Goal: Information Seeking & Learning: Learn about a topic

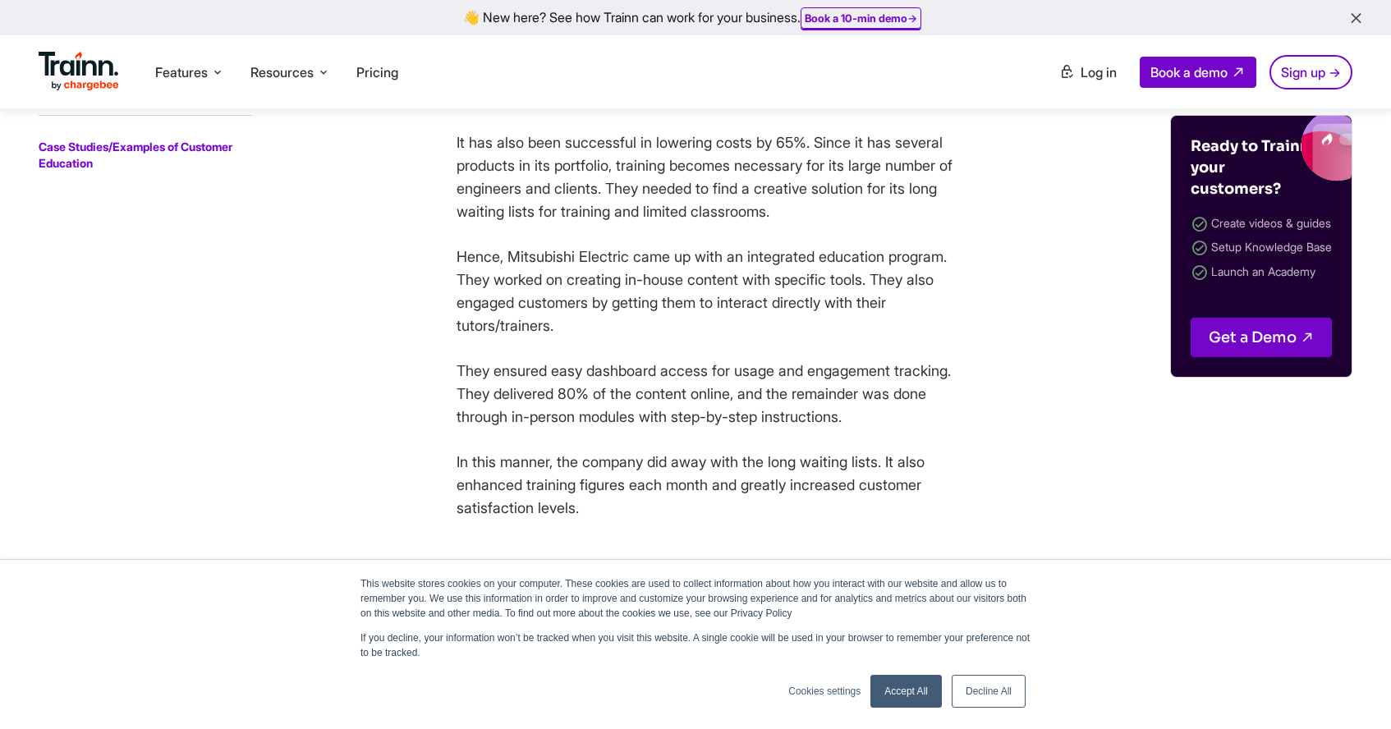
scroll to position [2272, 0]
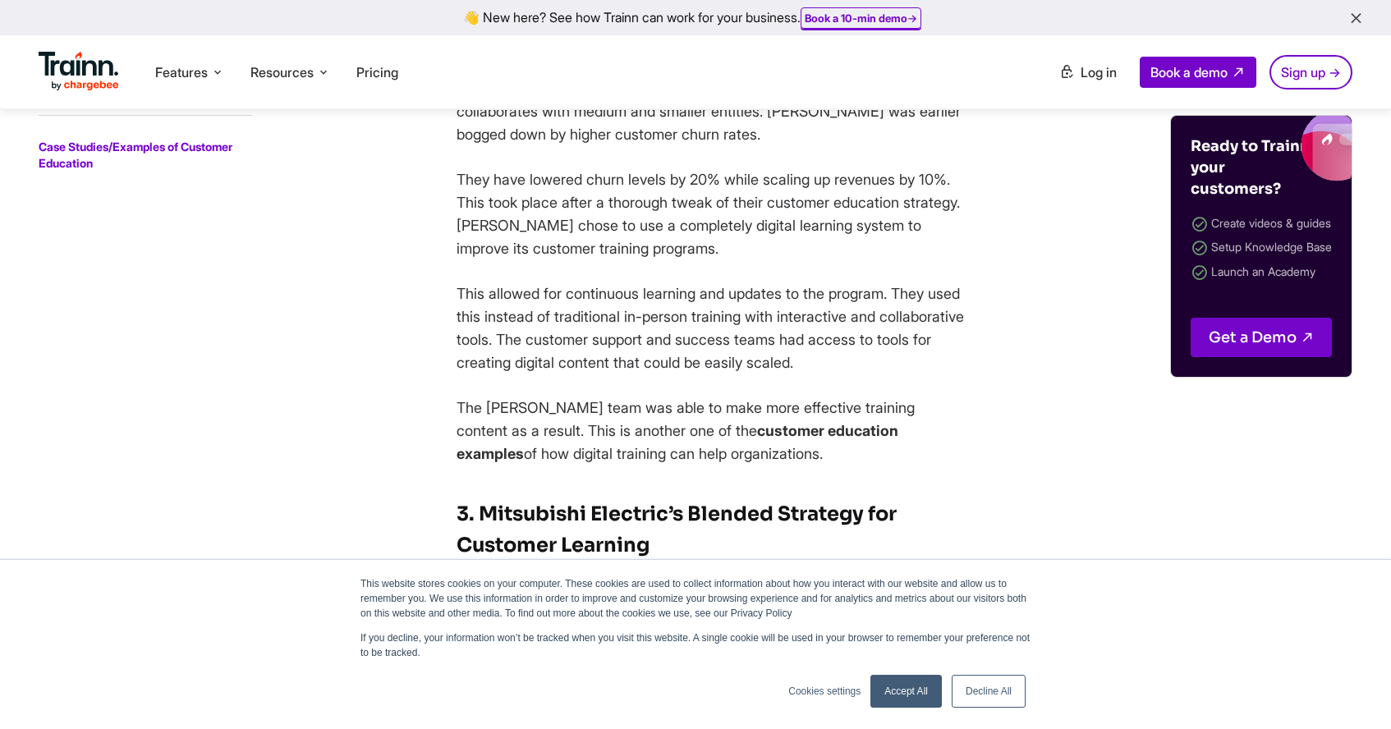
click at [80, 66] on img at bounding box center [79, 71] width 80 height 39
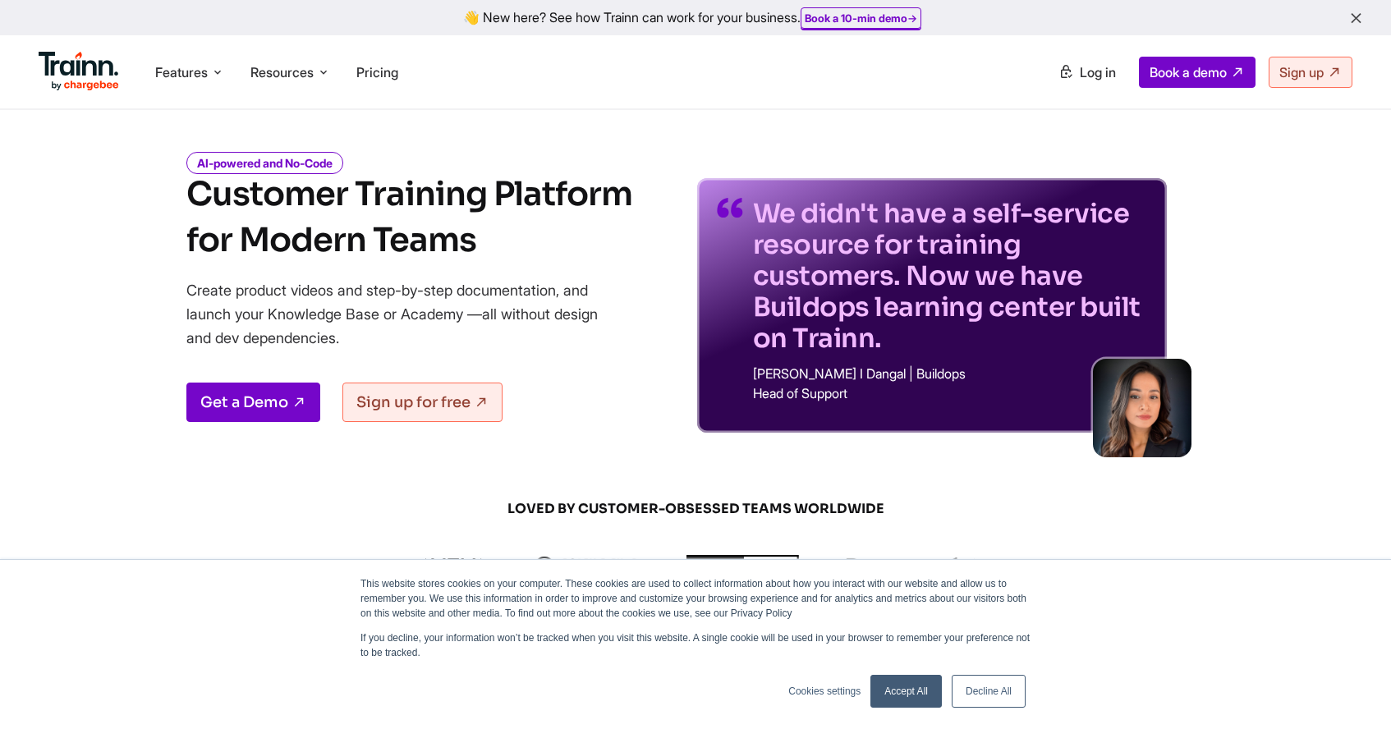
scroll to position [48, 0]
click at [231, 408] on link "Get a Demo" at bounding box center [253, 401] width 134 height 39
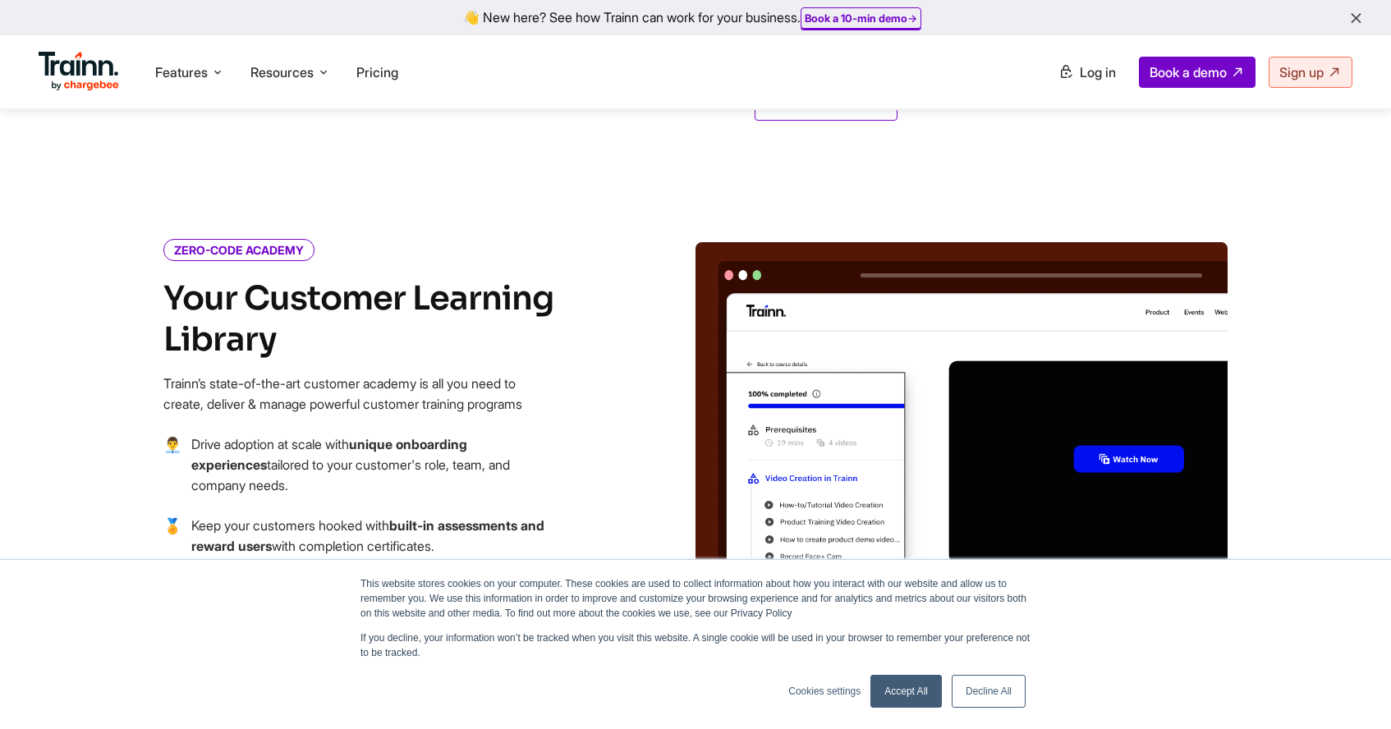
scroll to position [1781, 0]
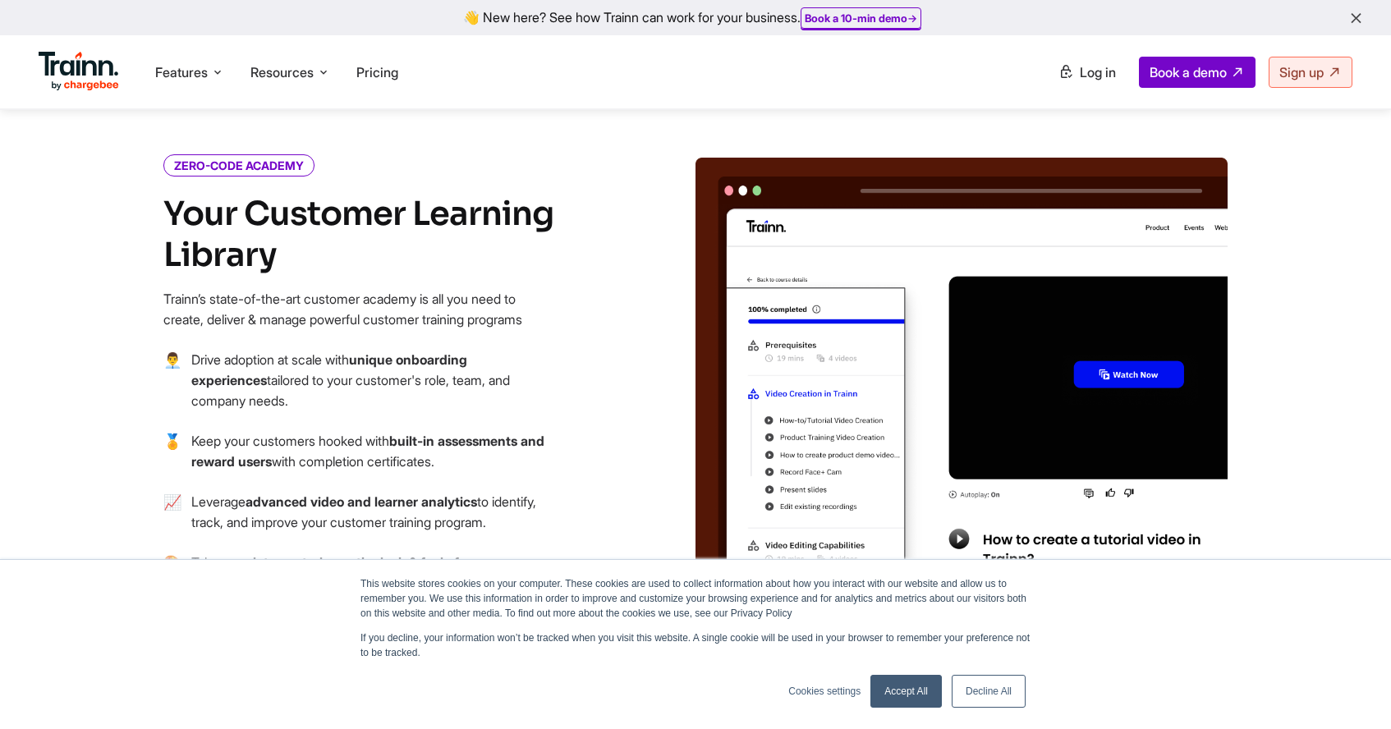
click at [733, 494] on img at bounding box center [962, 410] width 532 height 505
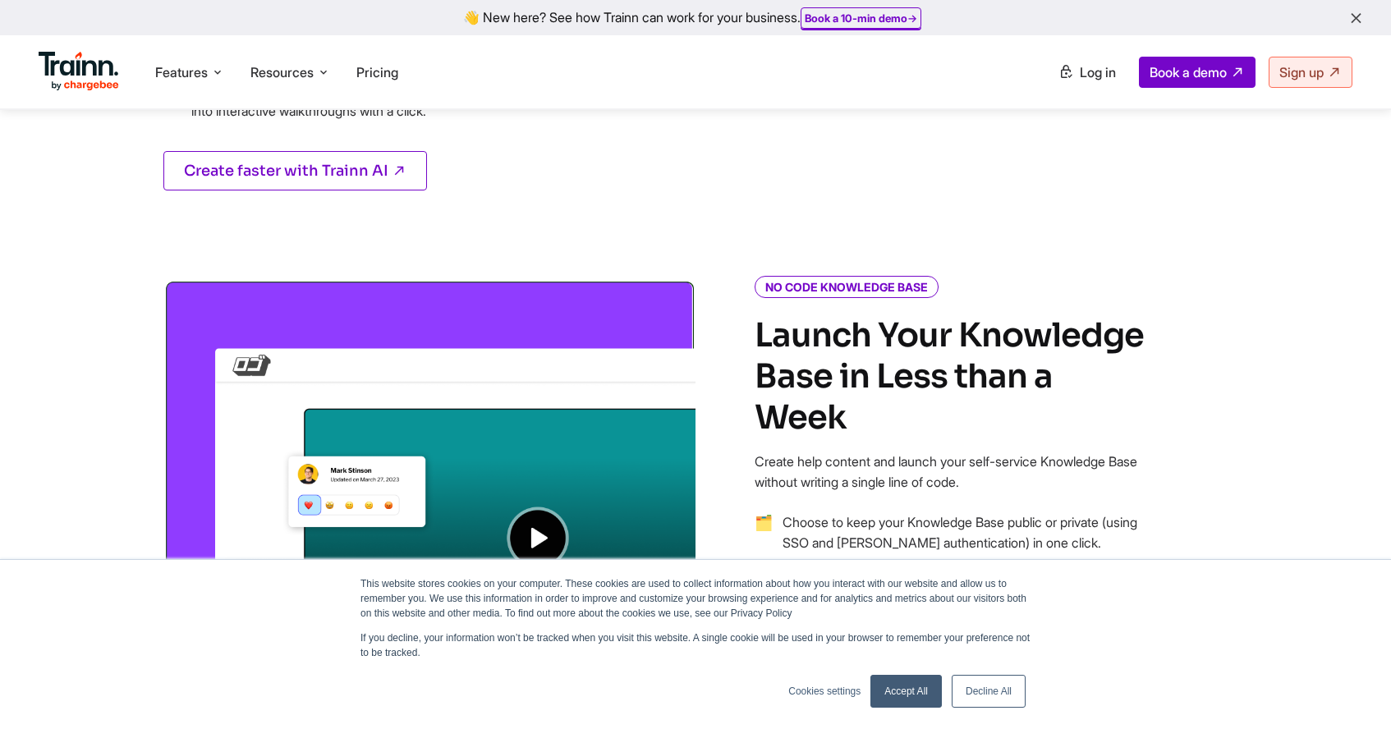
scroll to position [1340, 0]
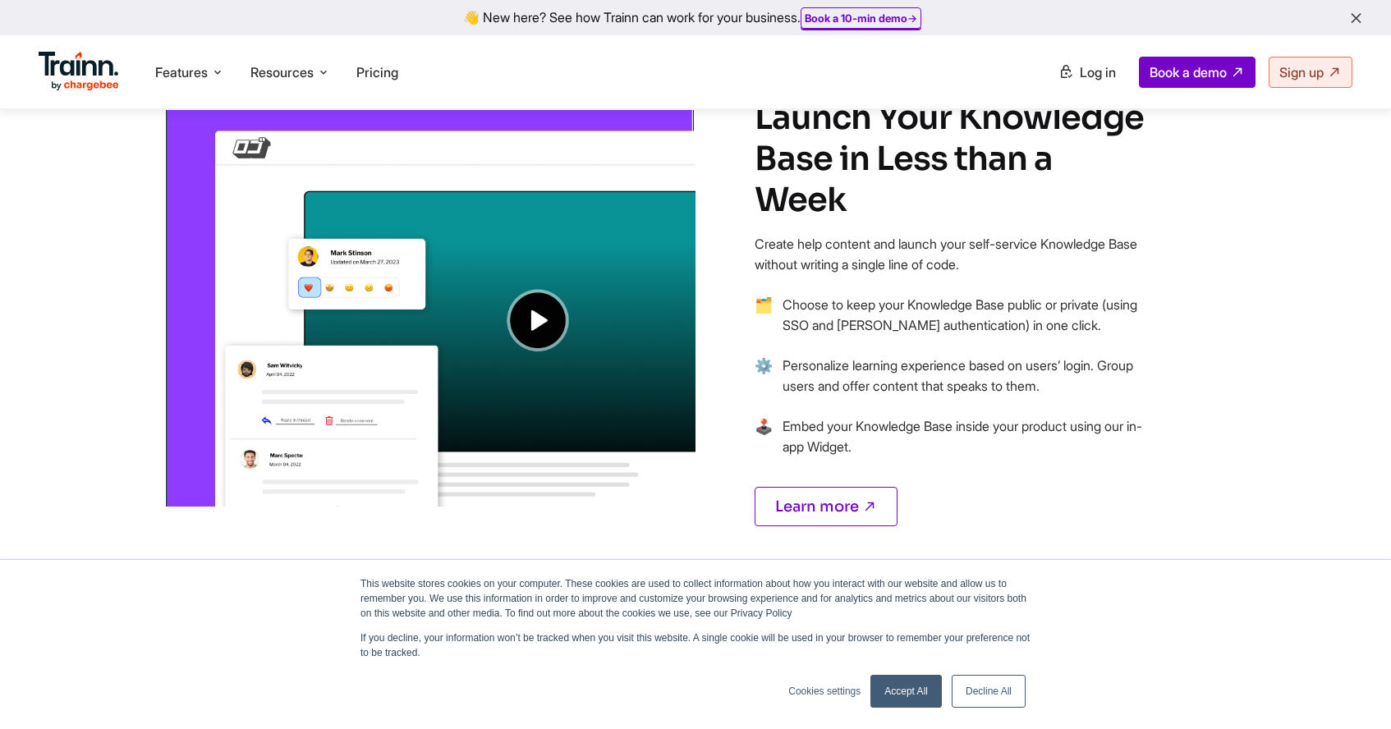
click at [552, 312] on img at bounding box center [429, 284] width 532 height 445
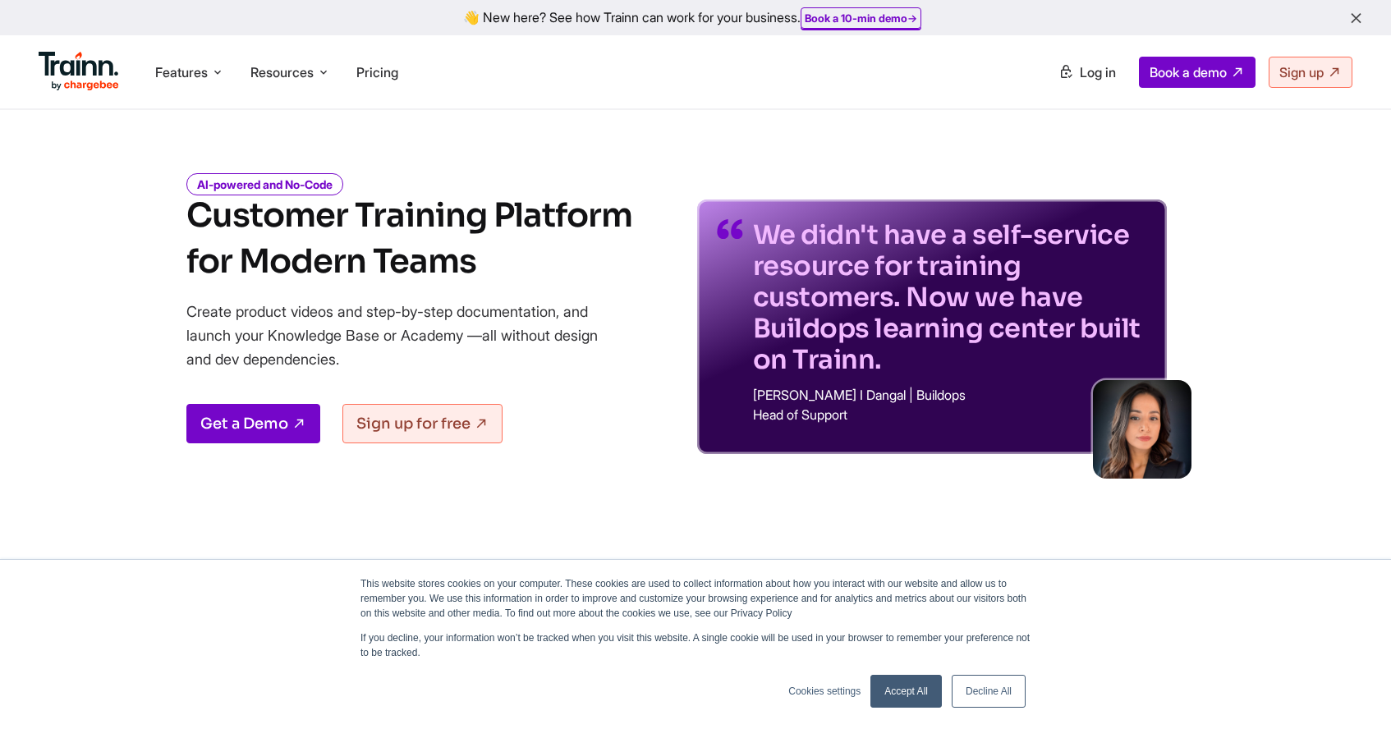
scroll to position [10, 0]
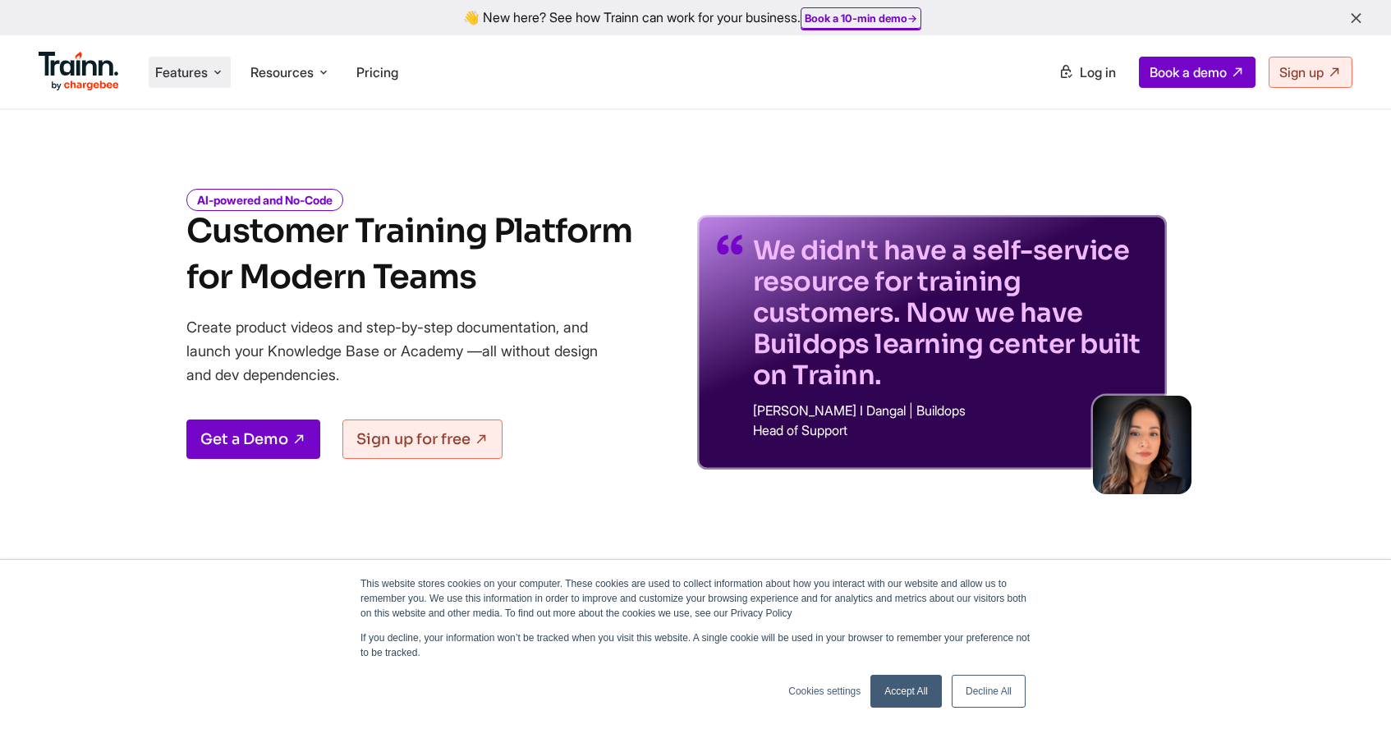
click at [213, 68] on icon at bounding box center [217, 72] width 13 height 16
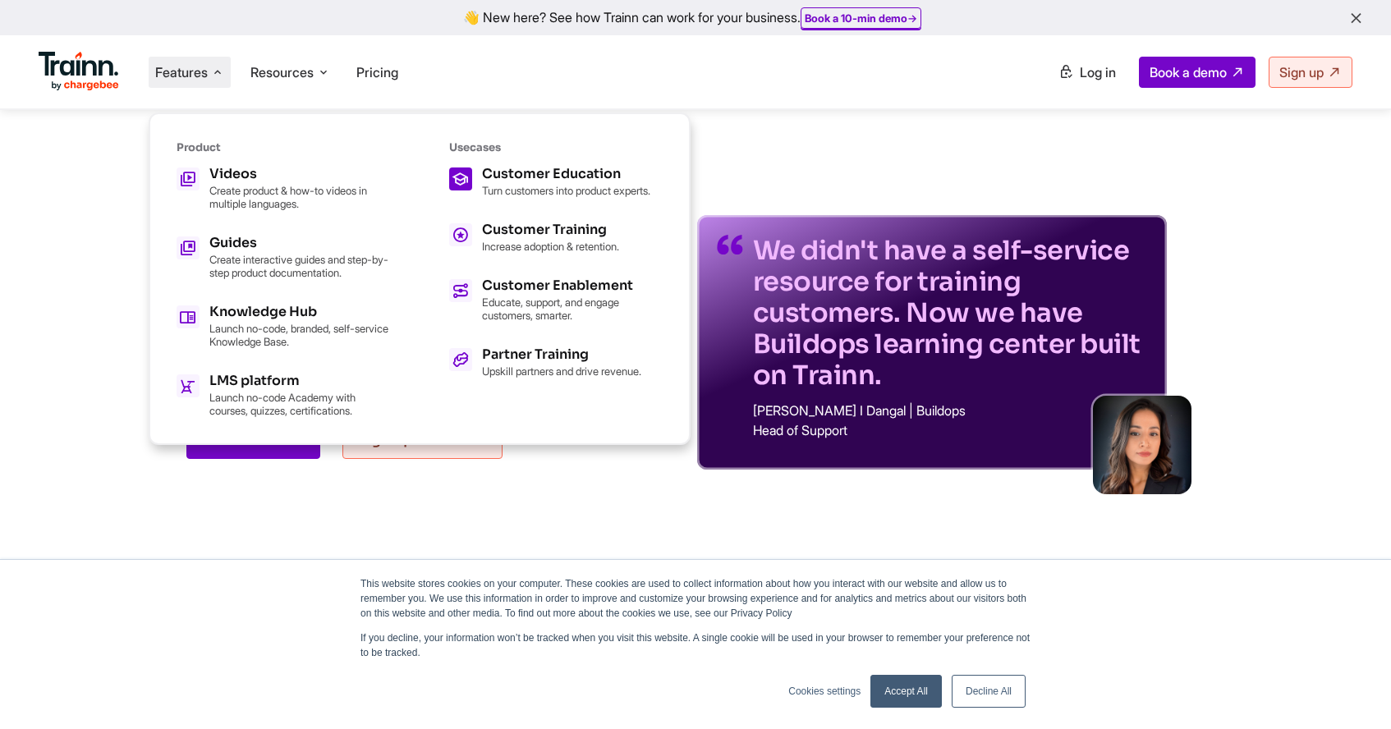
click at [517, 184] on p "Turn customers into product experts." at bounding box center [566, 190] width 168 height 13
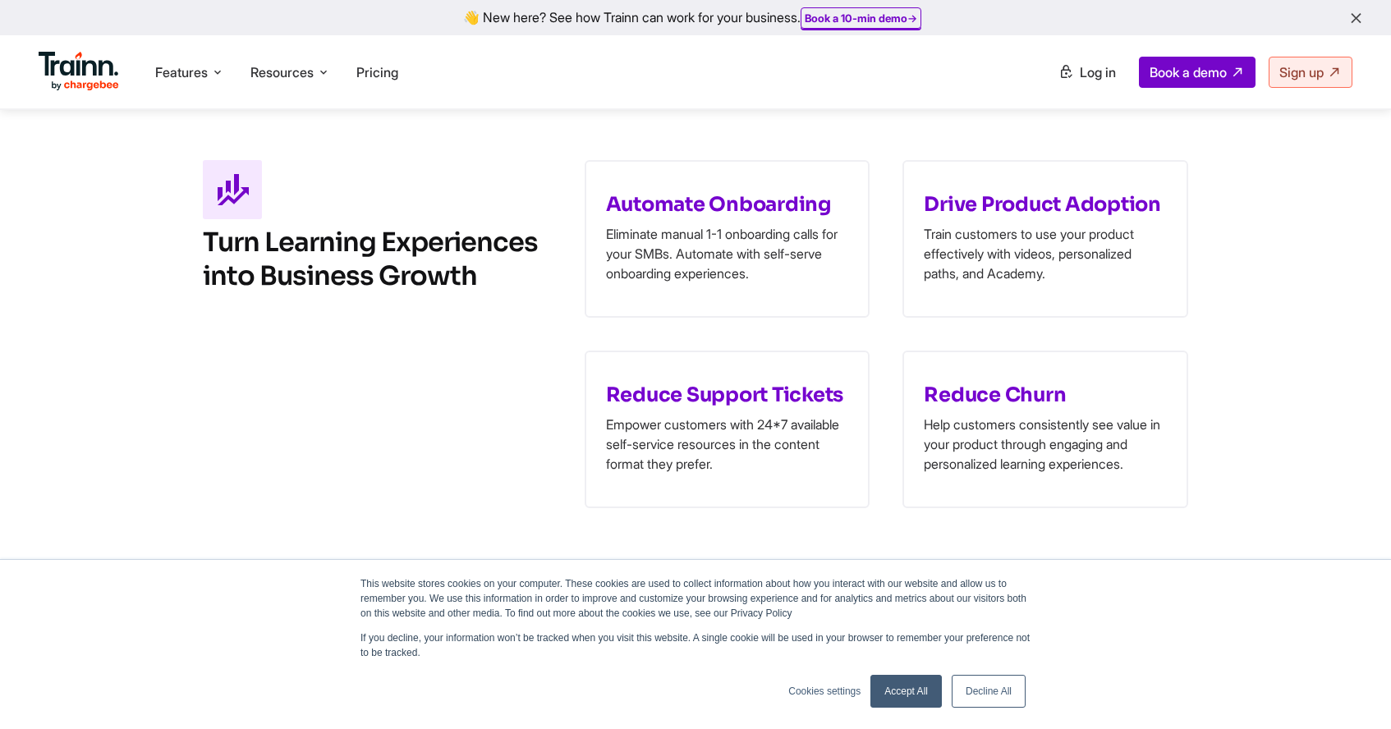
scroll to position [751, 0]
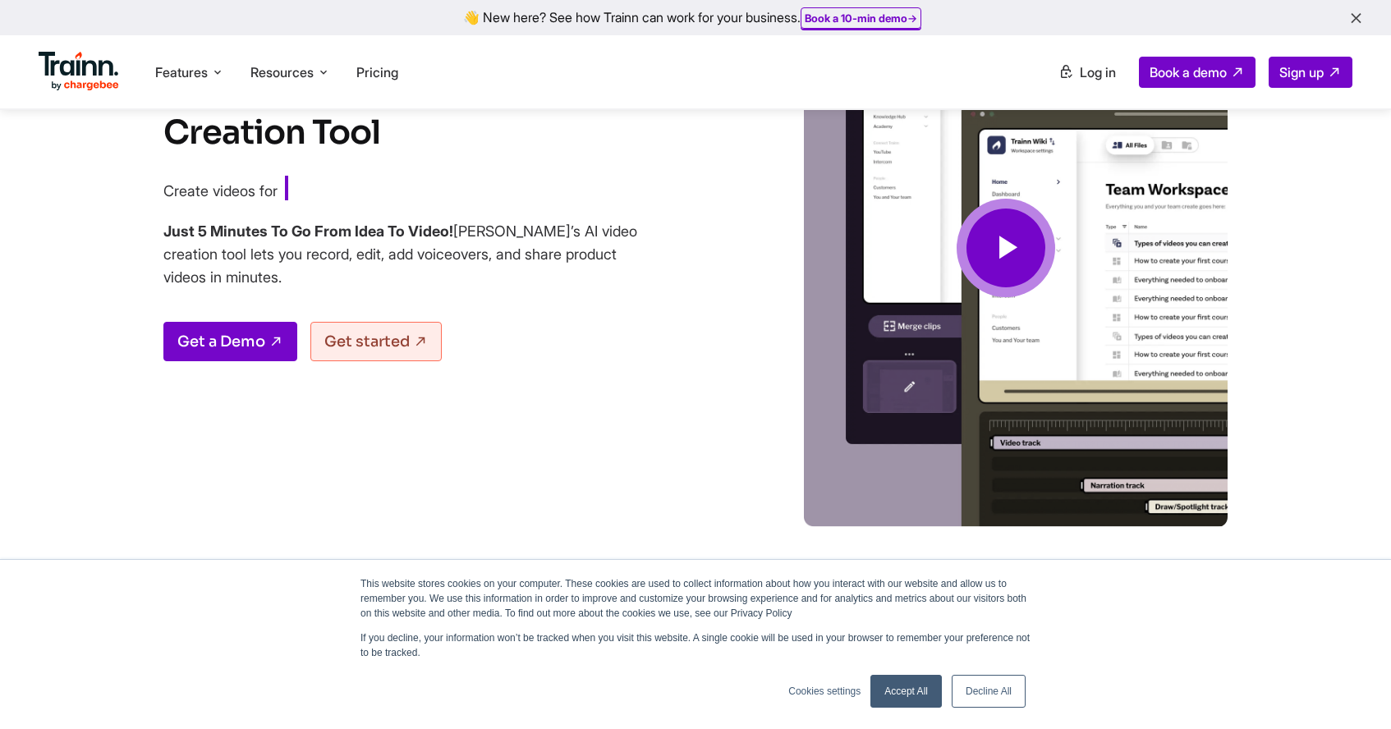
scroll to position [184, 0]
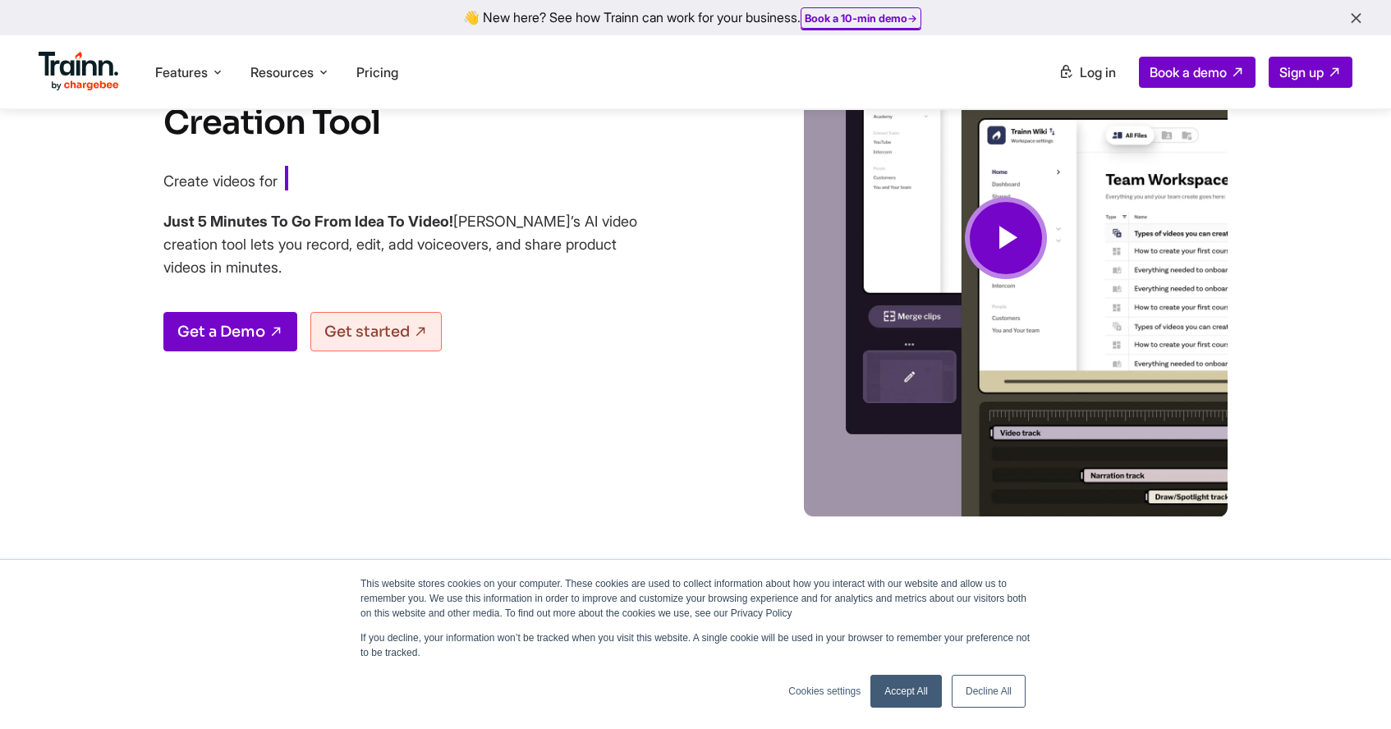
click at [979, 697] on link "Decline All" at bounding box center [989, 691] width 74 height 33
